Goal: Transaction & Acquisition: Download file/media

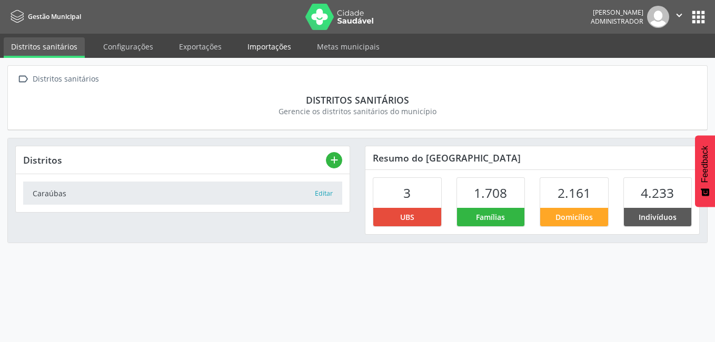
click at [245, 47] on link "Importações" at bounding box center [269, 46] width 58 height 18
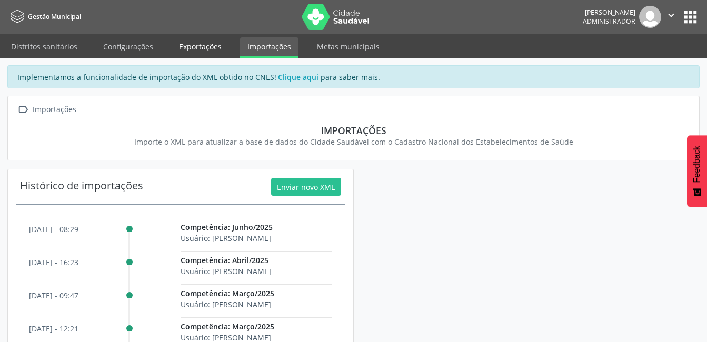
click at [208, 48] on link "Exportações" at bounding box center [200, 46] width 57 height 18
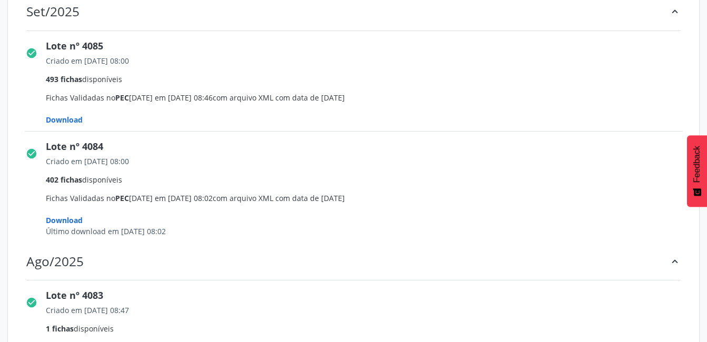
scroll to position [211, 0]
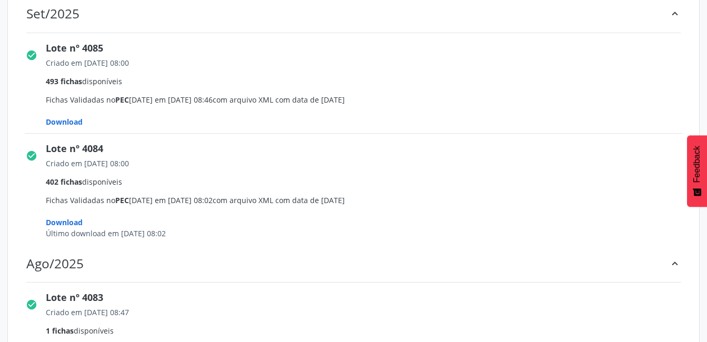
click at [73, 119] on span "Download" at bounding box center [64, 122] width 37 height 10
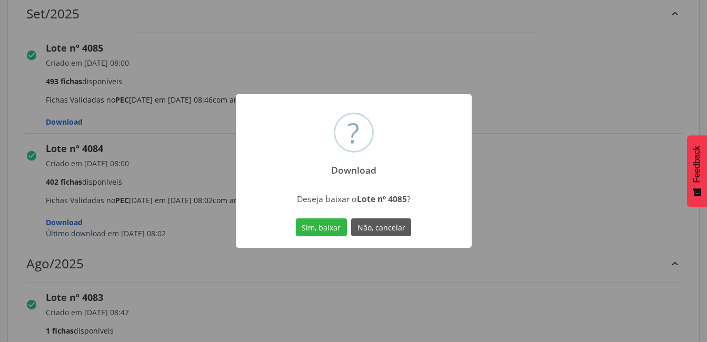
drag, startPoint x: 320, startPoint y: 224, endPoint x: 496, endPoint y: 5, distance: 281.0
click at [321, 224] on button "Sim, baixar" at bounding box center [321, 228] width 51 height 18
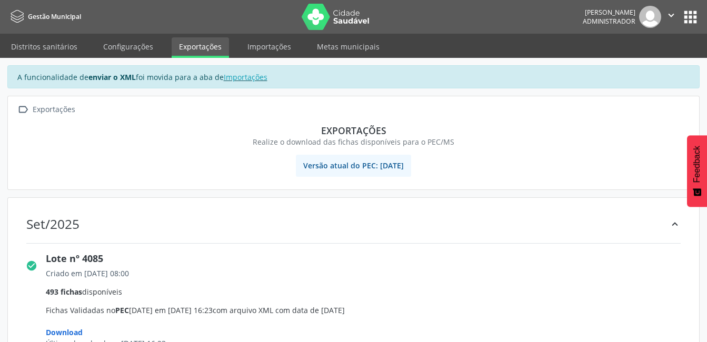
drag, startPoint x: 671, startPoint y: 19, endPoint x: 661, endPoint y: 32, distance: 16.5
click at [670, 20] on icon "" at bounding box center [672, 15] width 12 height 12
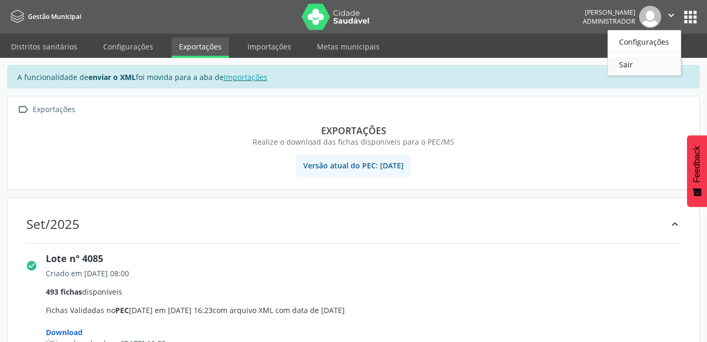
drag, startPoint x: 643, startPoint y: 52, endPoint x: 642, endPoint y: 63, distance: 11.2
click at [642, 63] on ul "Configurações Sair" at bounding box center [645, 53] width 74 height 46
click at [642, 63] on link "Sair" at bounding box center [644, 64] width 73 height 15
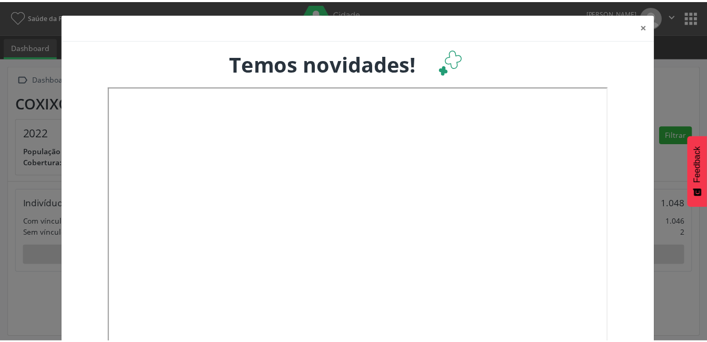
scroll to position [175, 233]
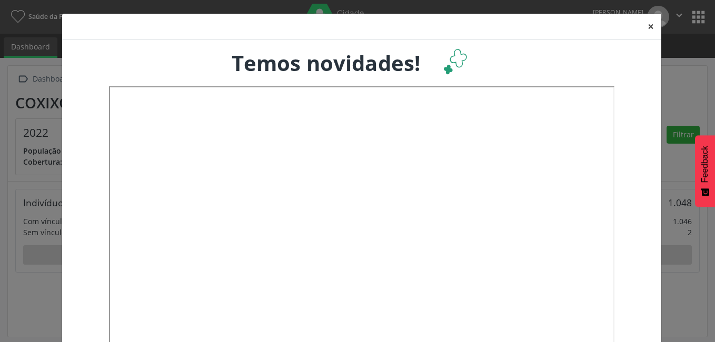
drag, startPoint x: 646, startPoint y: 26, endPoint x: 630, endPoint y: 39, distance: 20.7
click at [645, 28] on button "×" at bounding box center [651, 27] width 21 height 26
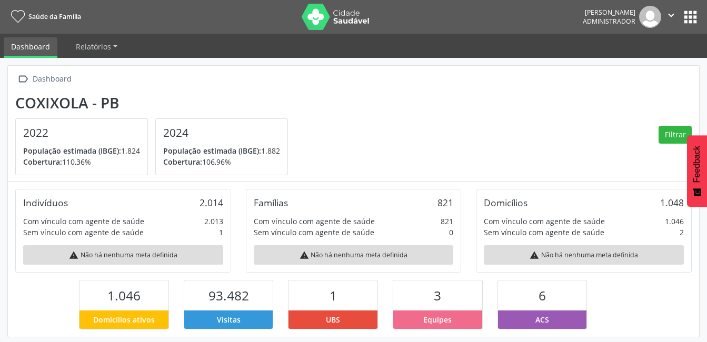
scroll to position [526586, 526530]
click at [698, 12] on button "apps" at bounding box center [691, 17] width 18 height 18
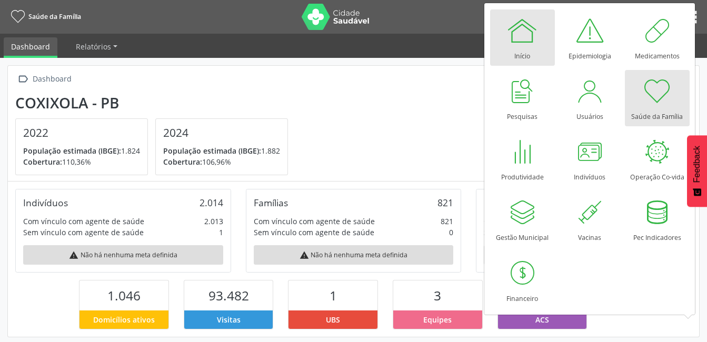
click at [523, 52] on div "Início" at bounding box center [523, 53] width 16 height 14
